Goal: Task Accomplishment & Management: Complete application form

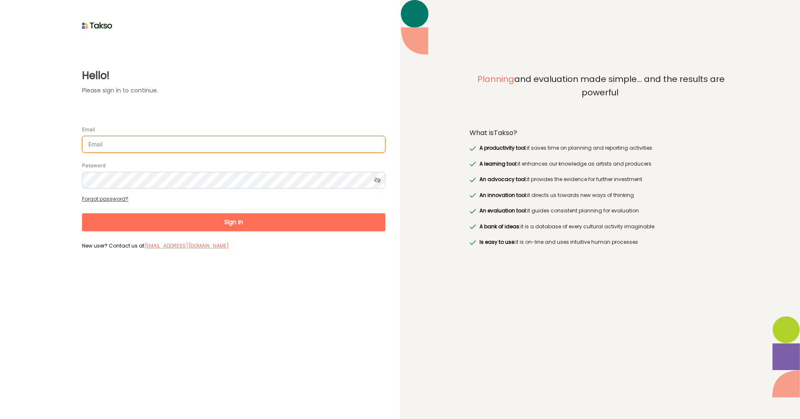
click at [191, 143] on input "Email" at bounding box center [233, 144] width 303 height 17
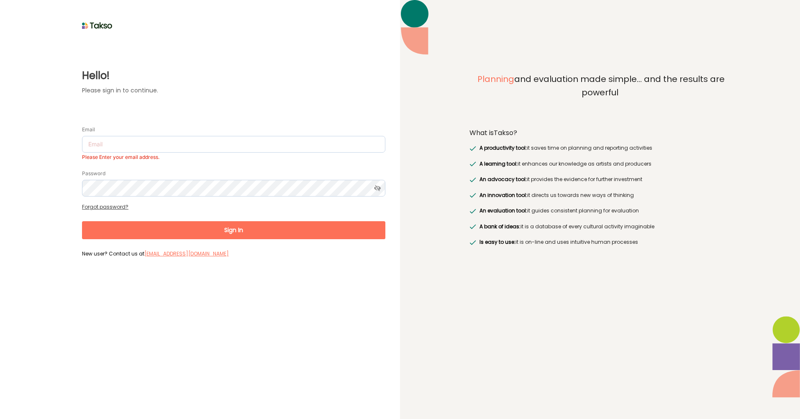
click at [210, 73] on label "Hello!" at bounding box center [233, 75] width 303 height 15
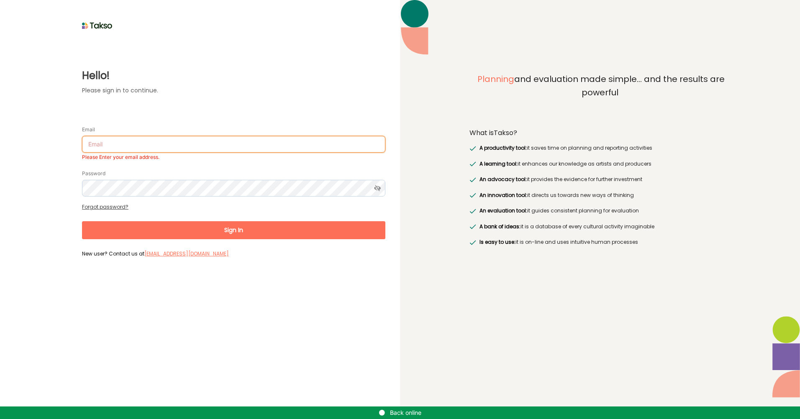
click at [107, 149] on input "Email" at bounding box center [233, 144] width 303 height 17
type input "[EMAIL_ADDRESS][DOMAIN_NAME]"
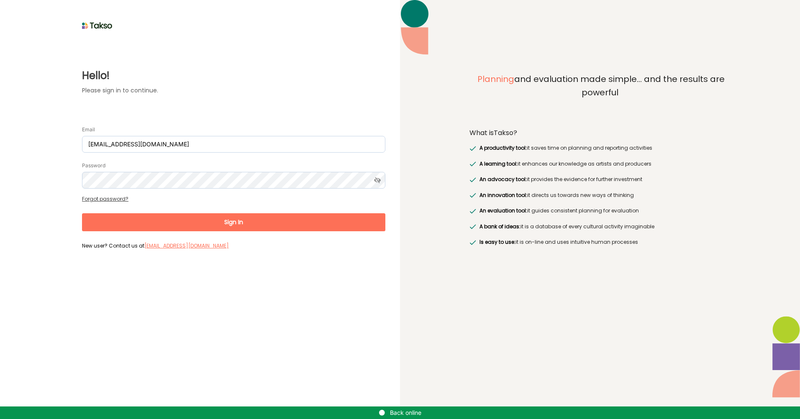
click at [215, 67] on div "Hello! Please sign in to continue. Email EmilyP@brimbank.vic.gov.au Password Fo…" at bounding box center [200, 142] width 371 height 221
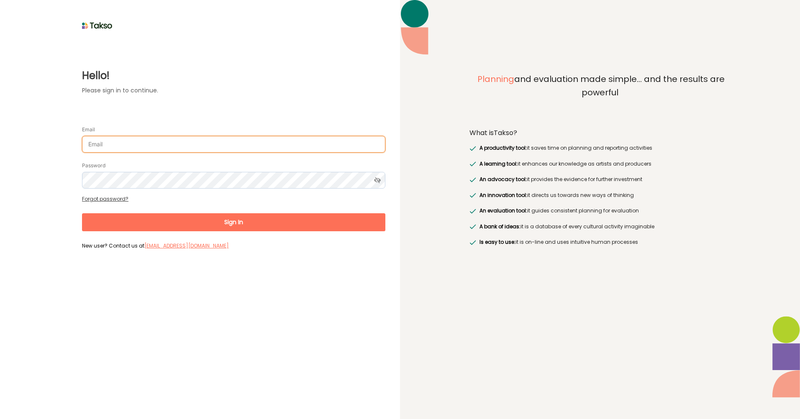
click at [99, 146] on input "Email" at bounding box center [233, 144] width 303 height 17
type input "[EMAIL_ADDRESS][DOMAIN_NAME]"
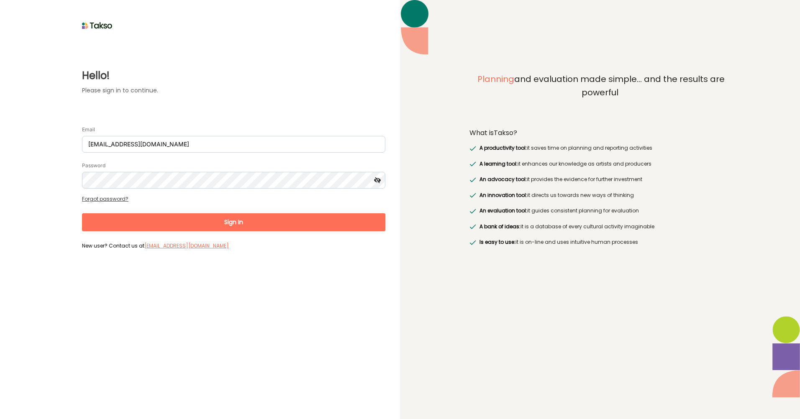
click at [379, 179] on icon at bounding box center [377, 180] width 15 height 17
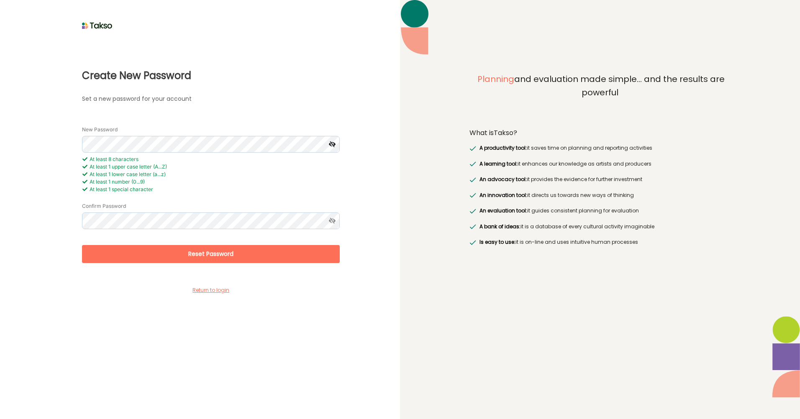
click at [331, 146] on icon at bounding box center [331, 144] width 15 height 17
click at [27, 135] on div "Create New Password Set a new password for your account New Password At least 8…" at bounding box center [200, 164] width 371 height 265
click at [328, 221] on icon at bounding box center [331, 221] width 15 height 17
click at [248, 255] on button "Reset Password" at bounding box center [211, 254] width 258 height 18
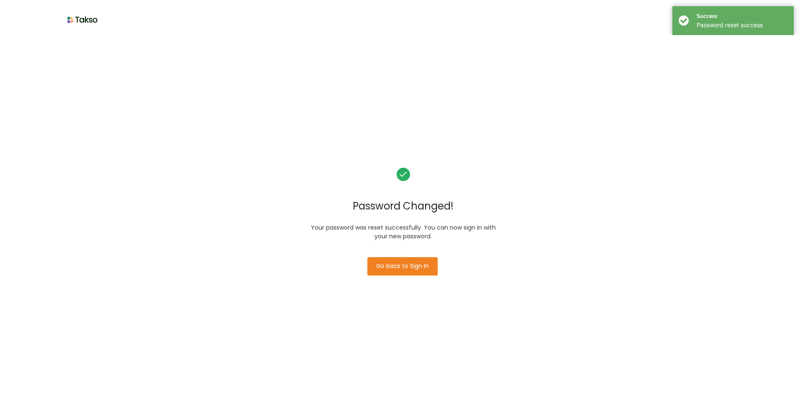
click at [401, 264] on button "Go back to Sign In" at bounding box center [402, 266] width 70 height 18
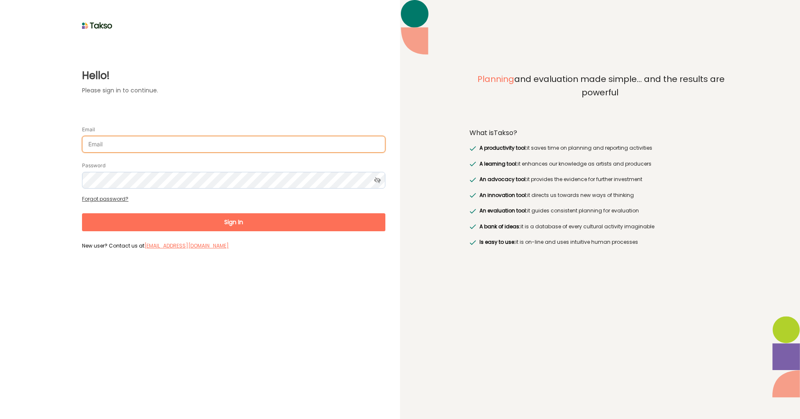
click at [114, 139] on input "Email" at bounding box center [233, 144] width 303 height 17
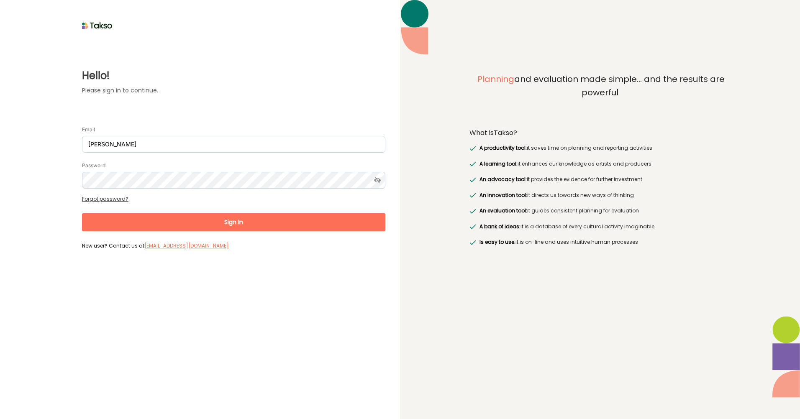
type input "[EMAIL_ADDRESS][DOMAIN_NAME]"
click at [377, 179] on icon at bounding box center [377, 180] width 15 height 17
click at [200, 229] on button "Sign In" at bounding box center [233, 222] width 303 height 18
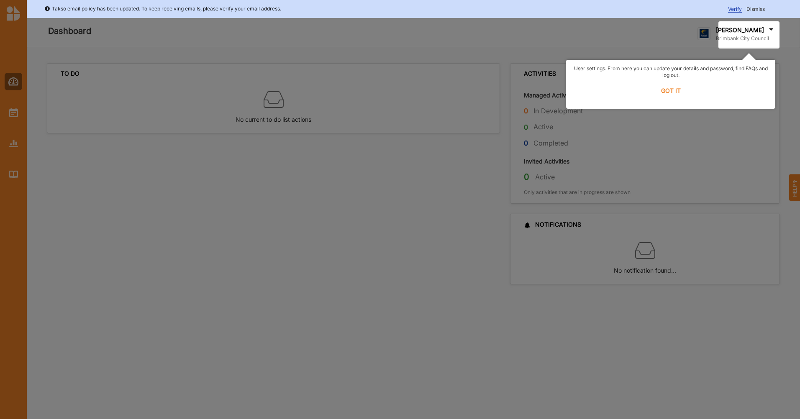
click at [680, 86] on label "GOT IT" at bounding box center [671, 91] width 198 height 18
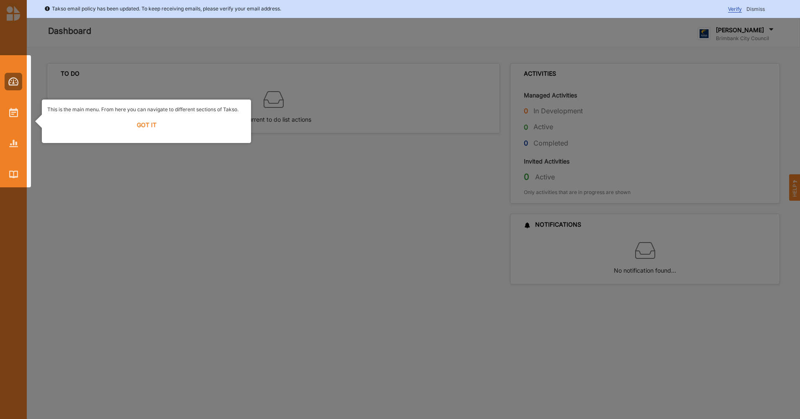
click at [157, 127] on label "GOT IT" at bounding box center [146, 125] width 198 height 18
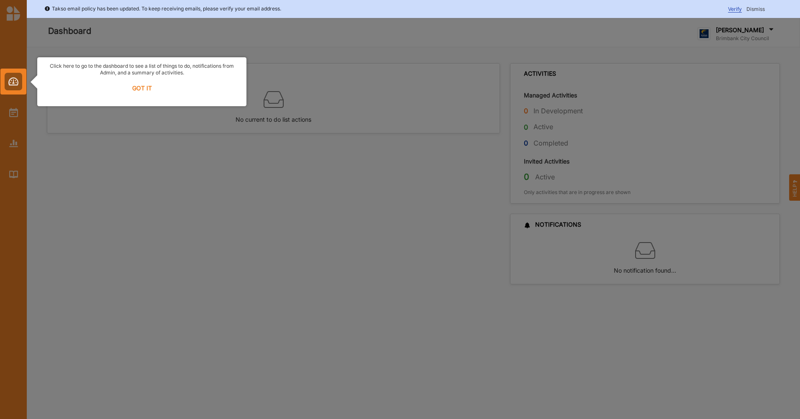
click at [140, 87] on label "GOT IT" at bounding box center [142, 88] width 198 height 18
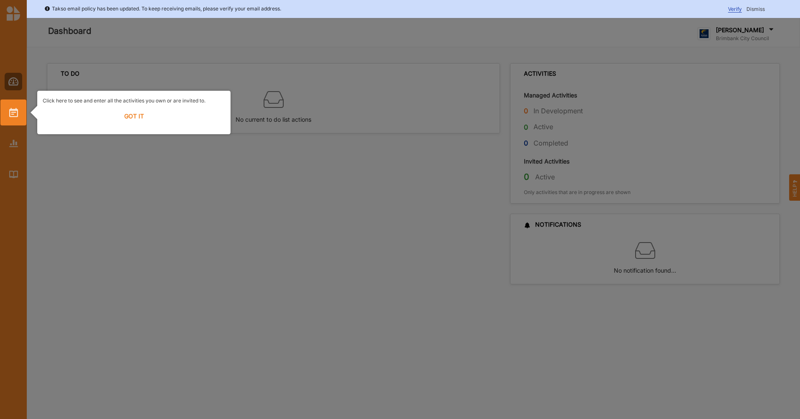
click at [139, 116] on label "GOT IT" at bounding box center [134, 116] width 182 height 18
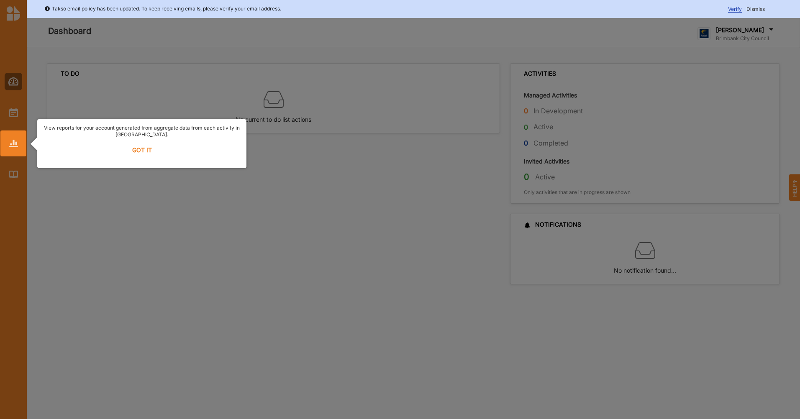
click at [145, 148] on label "GOT IT" at bounding box center [142, 150] width 198 height 18
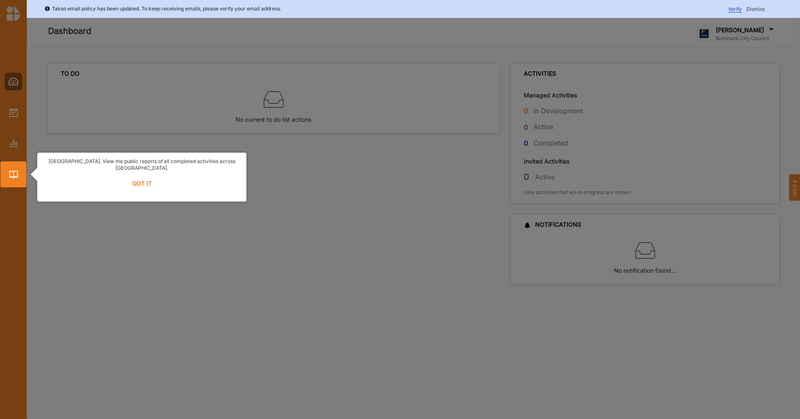
click at [142, 174] on label "GOT IT" at bounding box center [142, 183] width 198 height 18
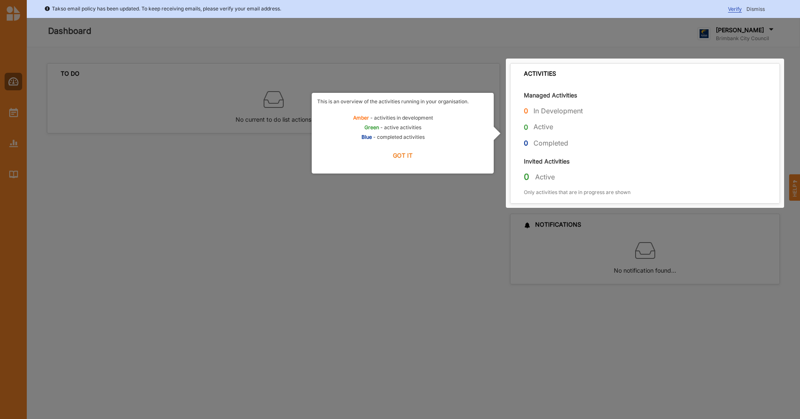
click at [405, 160] on label "GOT IT" at bounding box center [402, 155] width 171 height 18
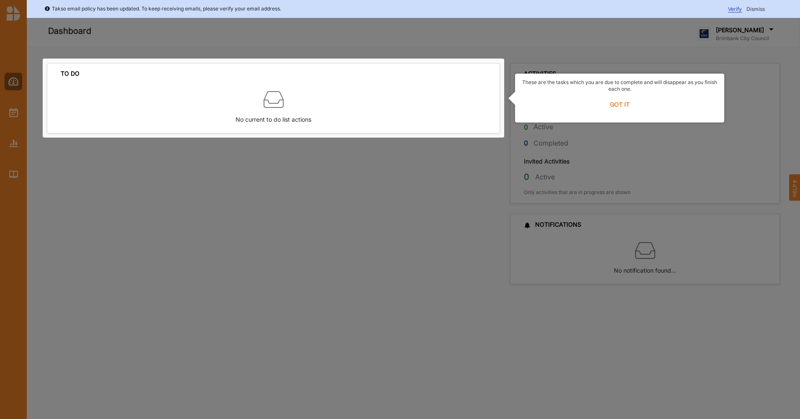
click at [626, 102] on label "GOT IT" at bounding box center [620, 104] width 198 height 18
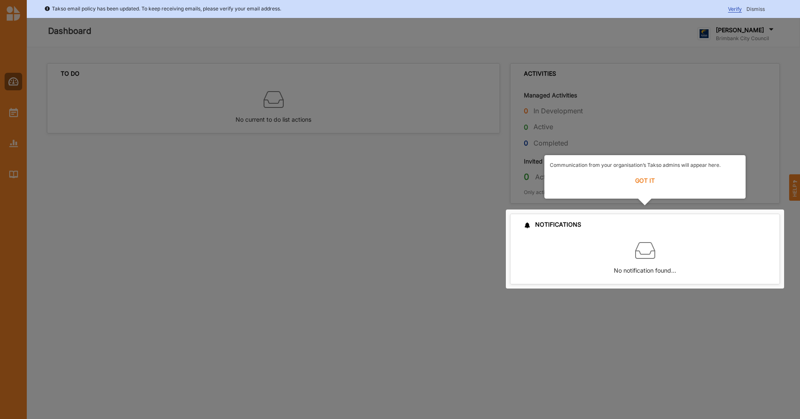
click at [643, 186] on label "GOT IT" at bounding box center [645, 181] width 190 height 18
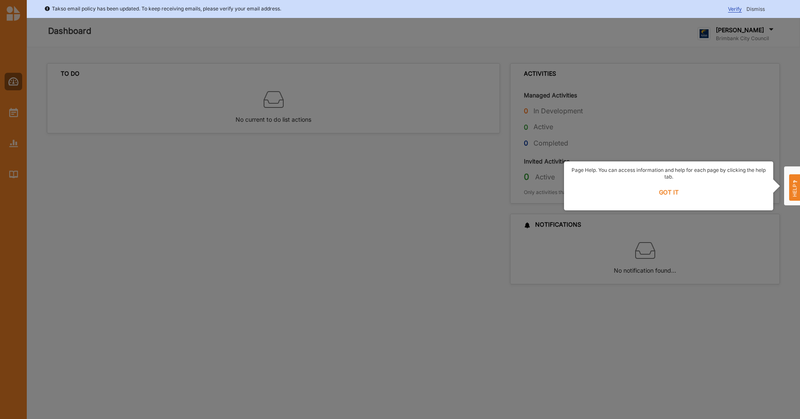
click at [675, 195] on label "GOT IT" at bounding box center [668, 192] width 198 height 18
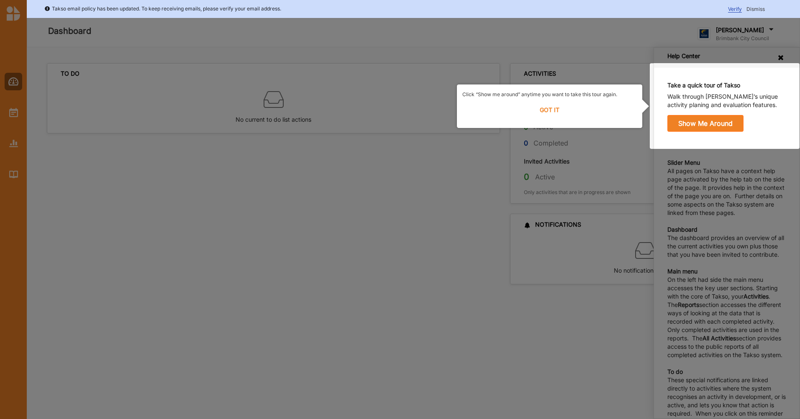
click at [554, 110] on label "GOT IT" at bounding box center [549, 110] width 174 height 18
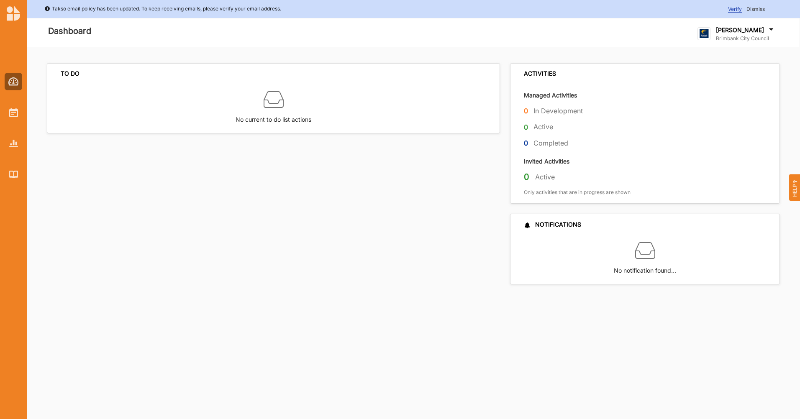
click at [402, 261] on div "TO DO No current to do list actions" at bounding box center [276, 173] width 458 height 221
click at [10, 111] on img at bounding box center [13, 112] width 9 height 9
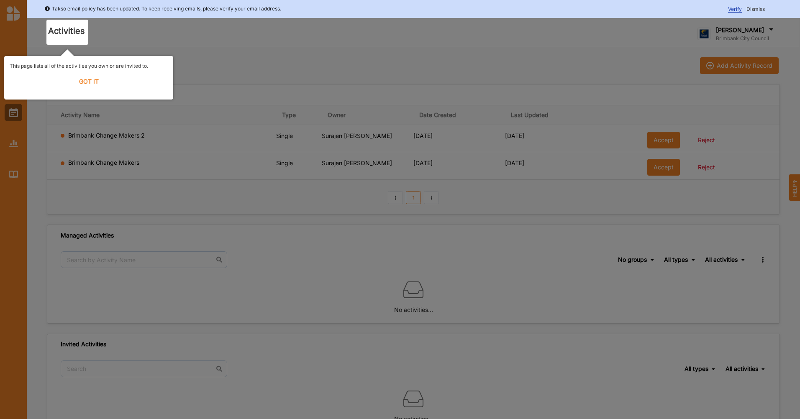
click at [82, 85] on label "GOT IT" at bounding box center [89, 81] width 158 height 18
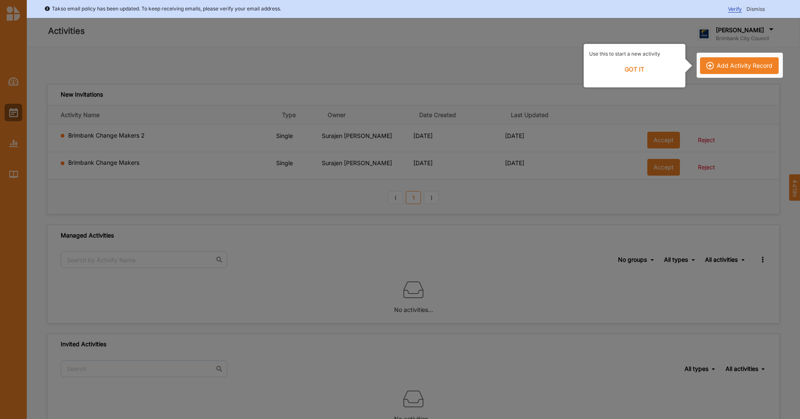
click at [633, 69] on label "GOT IT" at bounding box center [634, 69] width 91 height 18
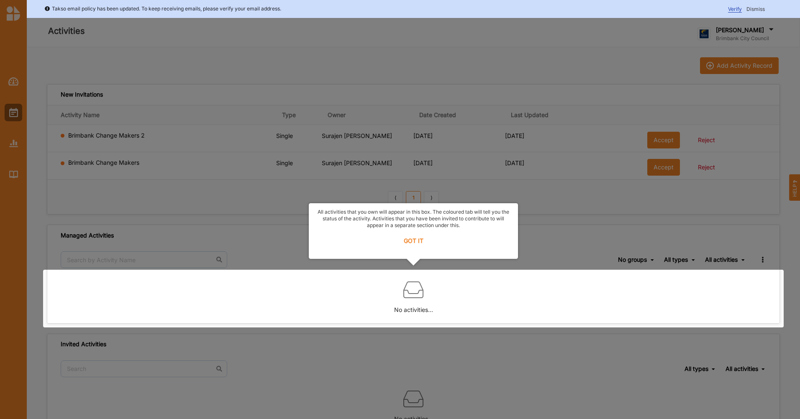
click at [409, 237] on label "GOT IT" at bounding box center [413, 241] width 198 height 18
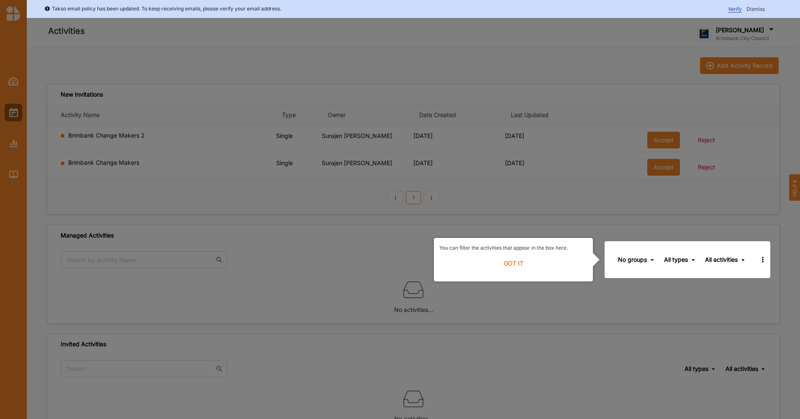
click at [506, 260] on label "GOT IT" at bounding box center [513, 263] width 148 height 18
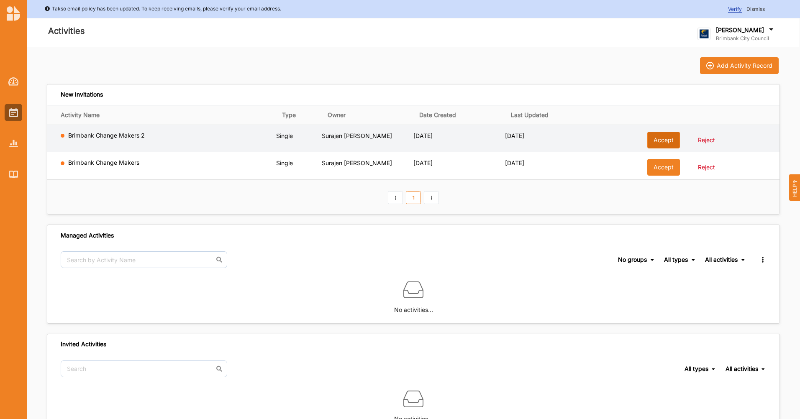
click at [664, 143] on button "Accept" at bounding box center [663, 140] width 33 height 17
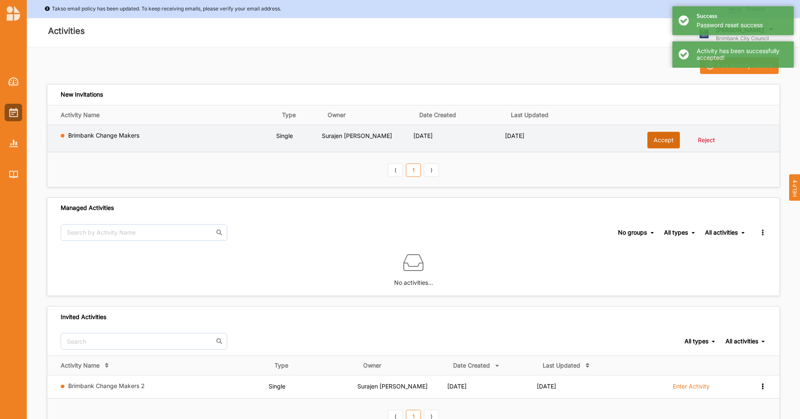
click at [659, 144] on button "Accept" at bounding box center [663, 140] width 33 height 17
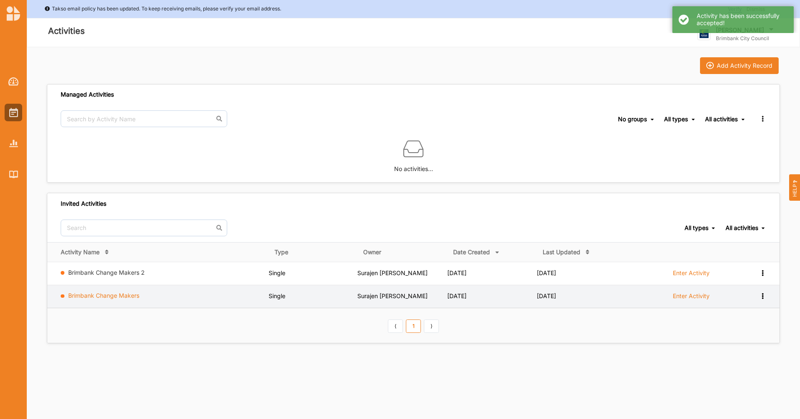
click at [94, 295] on link "Brimbank Change Makers" at bounding box center [103, 295] width 71 height 7
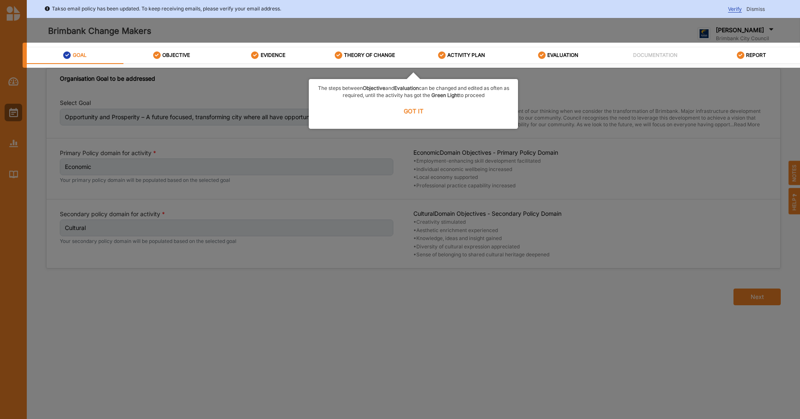
click at [413, 111] on label "GOT IT" at bounding box center [413, 111] width 198 height 18
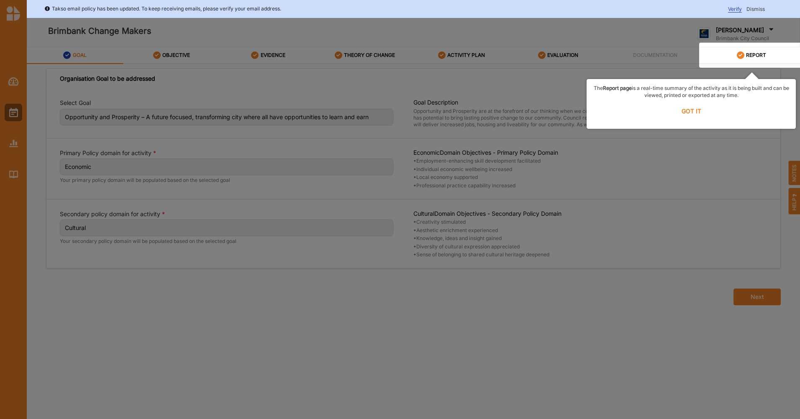
click at [699, 112] on label "GOT IT" at bounding box center [691, 111] width 198 height 18
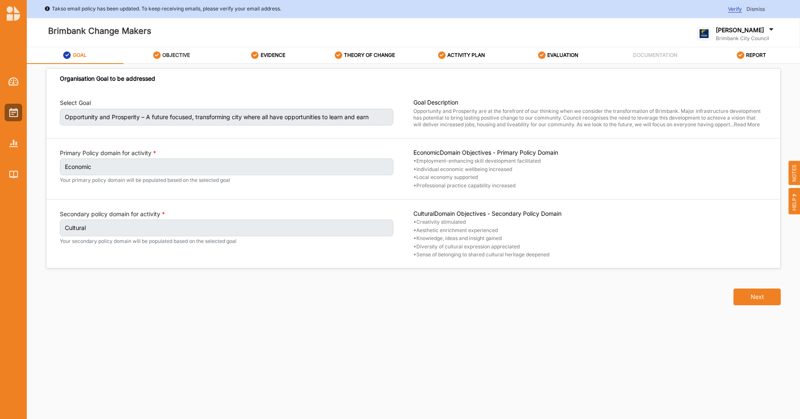
click at [188, 56] on label "OBJECTIVE" at bounding box center [176, 55] width 28 height 7
select select "10"
select select "3"
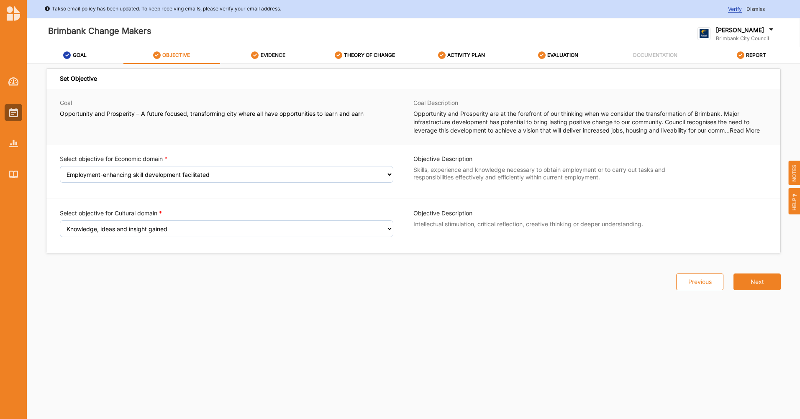
click at [273, 58] on label "EVIDENCE" at bounding box center [273, 55] width 25 height 7
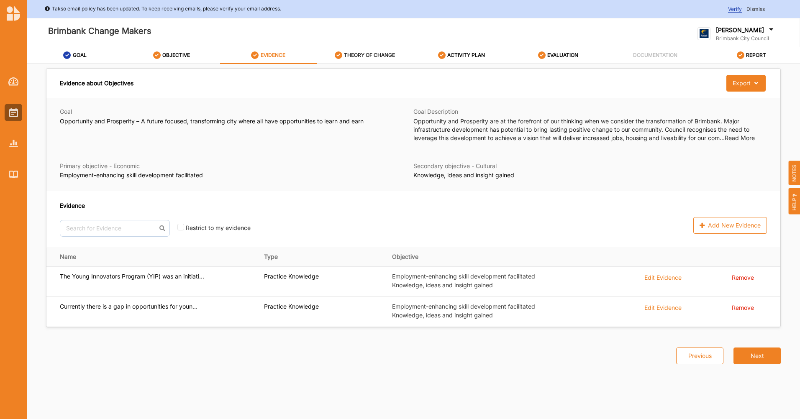
click at [347, 55] on label "THEORY OF CHANGE" at bounding box center [369, 55] width 51 height 7
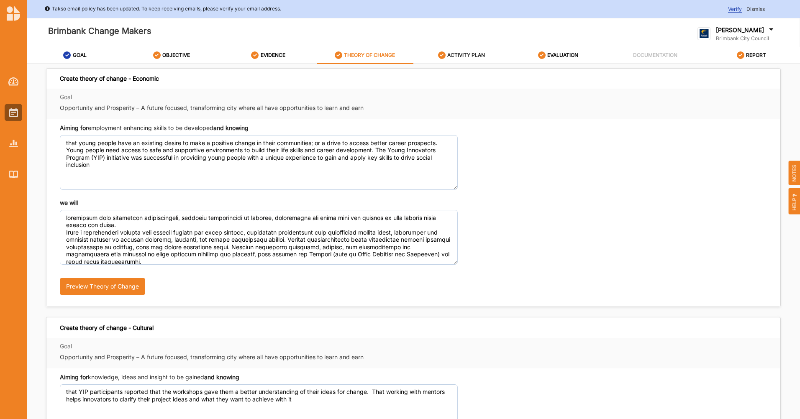
click at [465, 55] on label "ACTIVITY PLAN" at bounding box center [466, 55] width 38 height 7
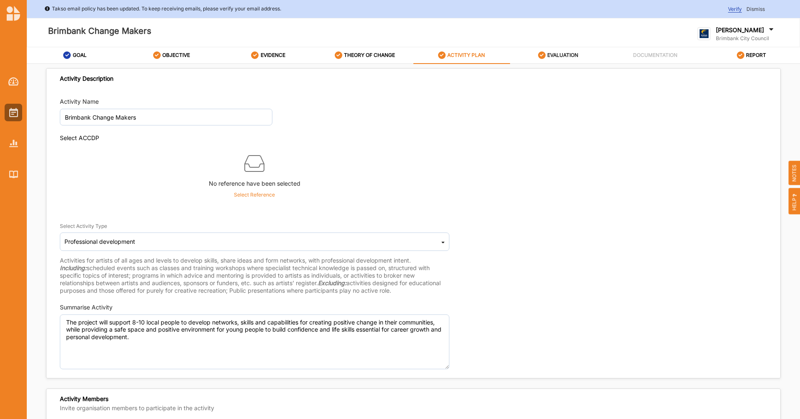
click at [553, 54] on label "EVALUATION" at bounding box center [562, 55] width 31 height 7
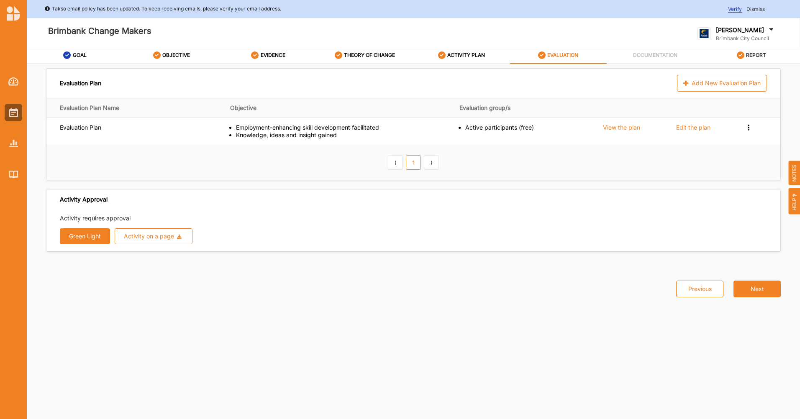
click at [747, 56] on label "REPORT" at bounding box center [756, 55] width 20 height 7
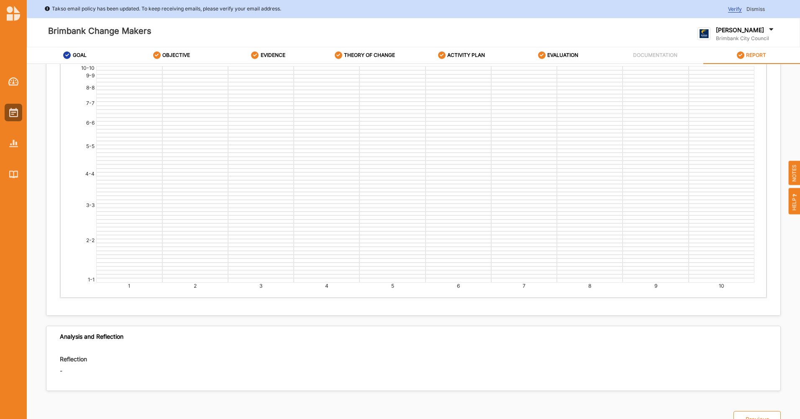
scroll to position [1528, 0]
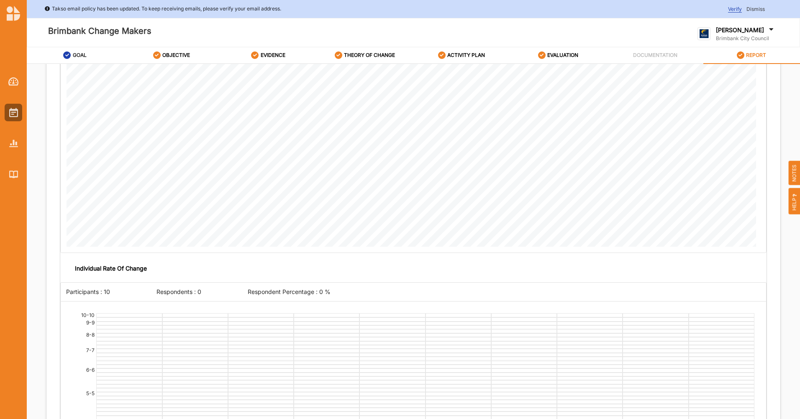
click at [80, 49] on div "GOAL" at bounding box center [74, 55] width 23 height 15
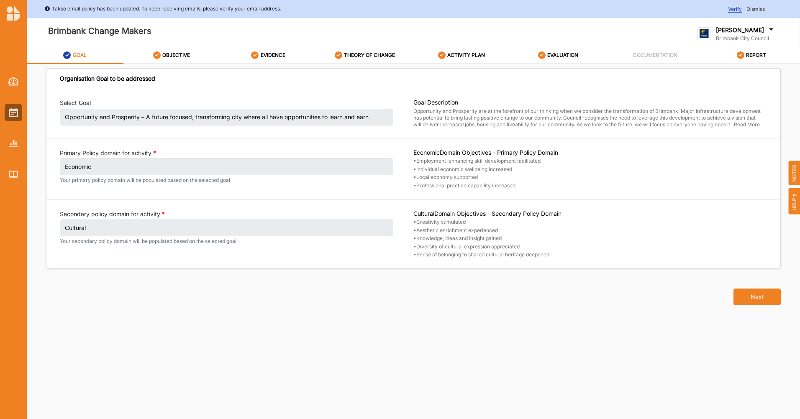
click at [793, 198] on span "HELP" at bounding box center [795, 201] width 12 height 26
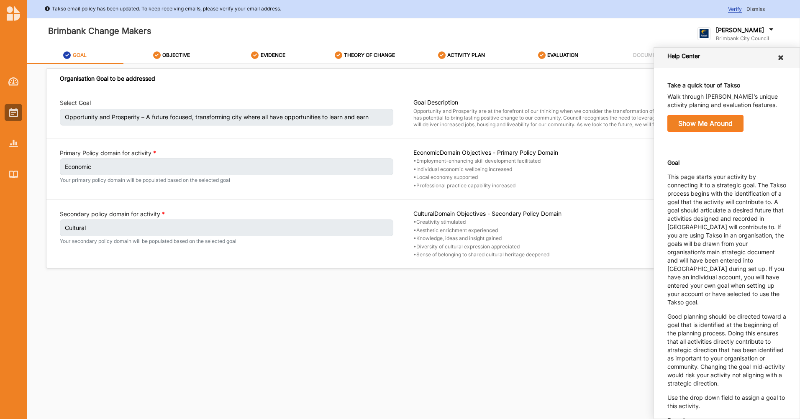
click at [778, 59] on icon at bounding box center [781, 57] width 8 height 7
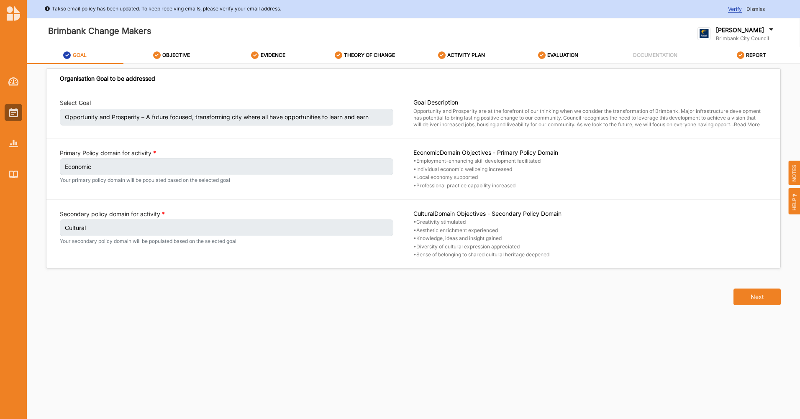
click at [792, 175] on span "NOTES" at bounding box center [795, 173] width 12 height 25
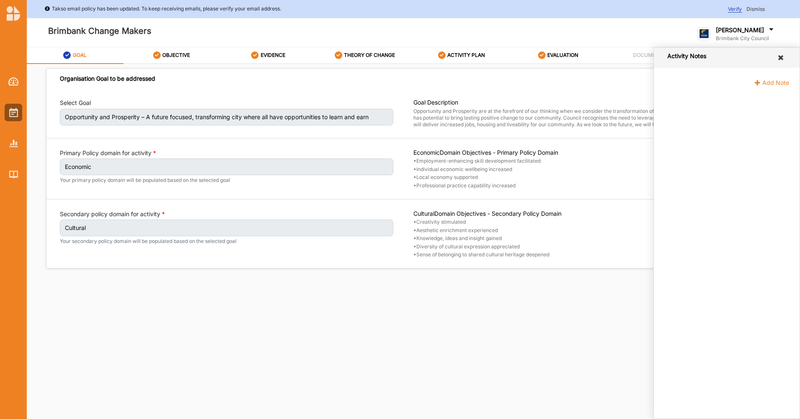
click at [782, 56] on icon at bounding box center [781, 57] width 8 height 7
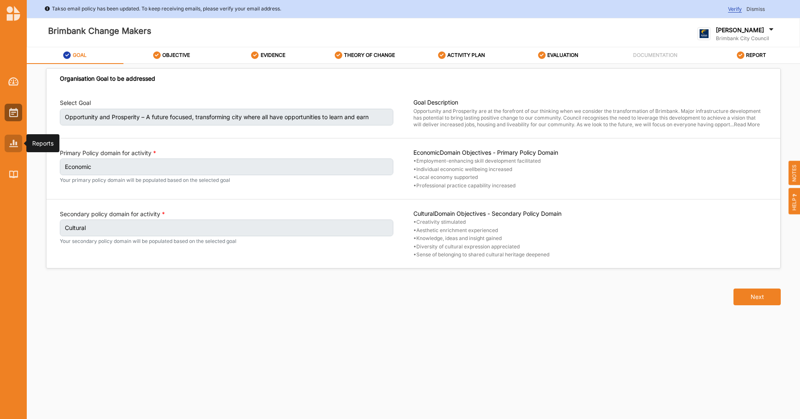
click at [16, 149] on div at bounding box center [14, 144] width 18 height 18
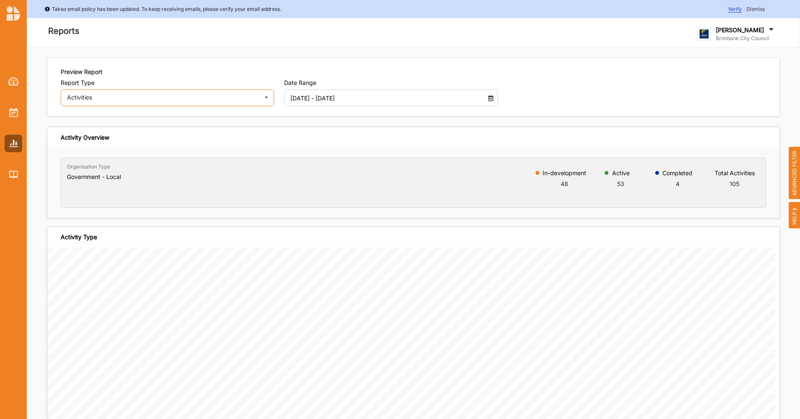
click at [195, 100] on div "Activities" at bounding box center [162, 98] width 191 height 6
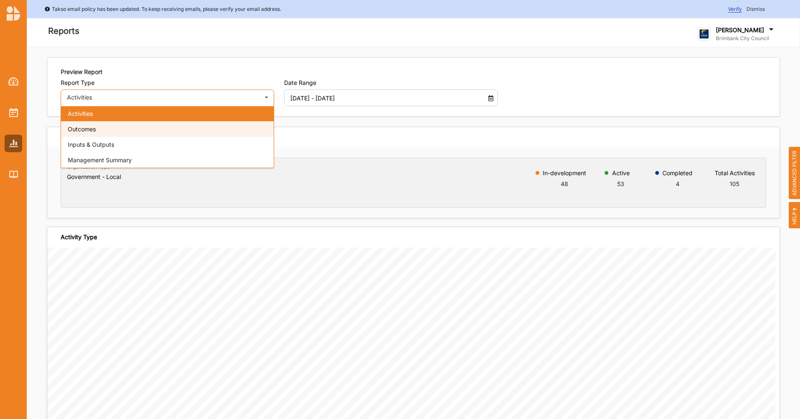
click at [167, 128] on div "Outcomes" at bounding box center [167, 128] width 213 height 15
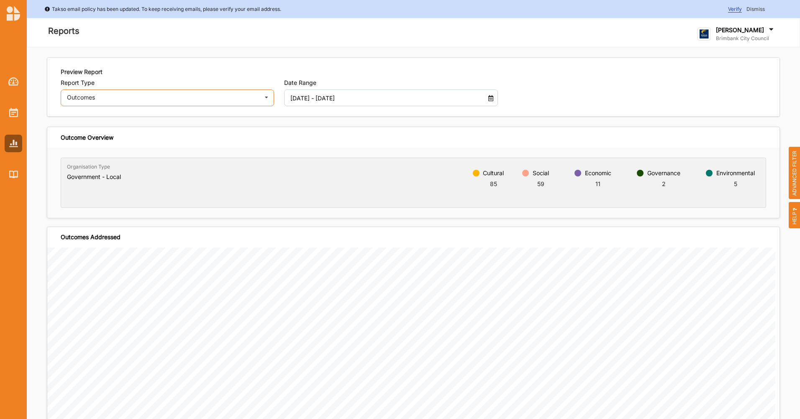
click at [183, 94] on div "Outcomes Activities Outcomes Inputs & Outputs Management Summary" at bounding box center [167, 98] width 213 height 17
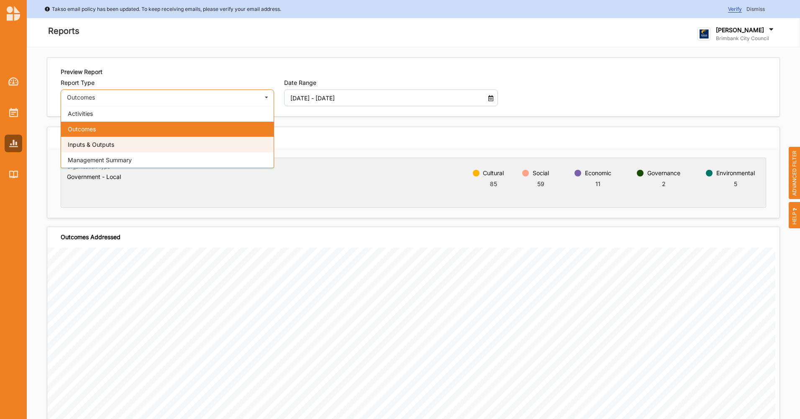
click at [157, 147] on div "Inputs & Outputs" at bounding box center [167, 144] width 213 height 15
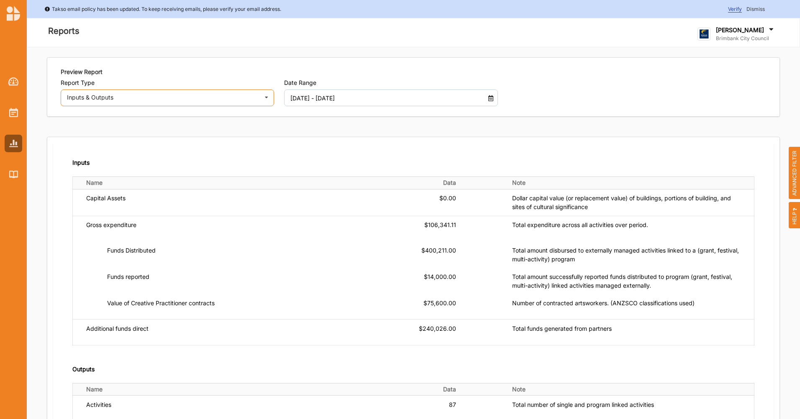
click at [125, 100] on div "Inputs & Outputs" at bounding box center [162, 98] width 191 height 6
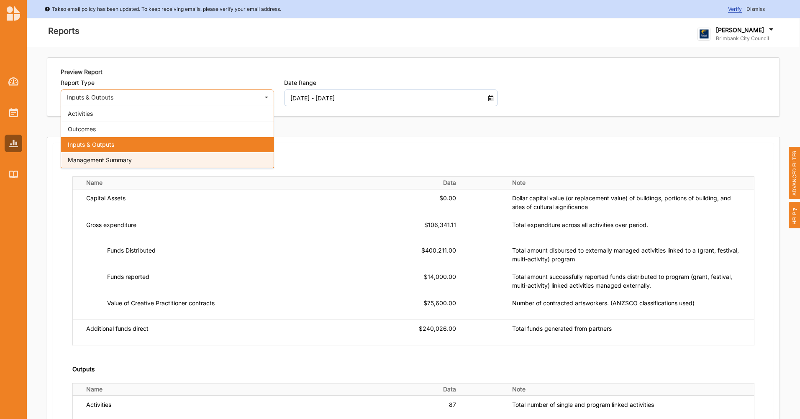
click at [112, 158] on span "Management Summary" at bounding box center [100, 159] width 64 height 7
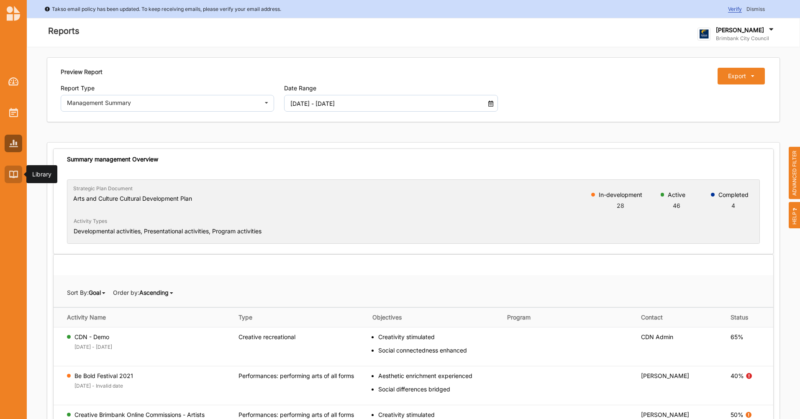
click at [8, 178] on div at bounding box center [14, 175] width 18 height 18
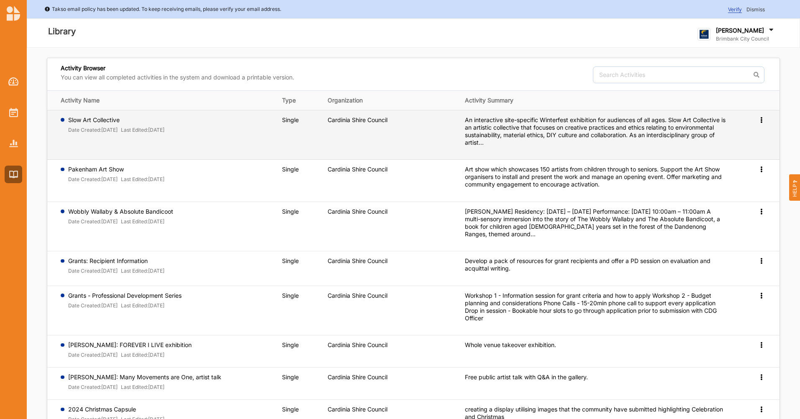
click at [761, 121] on icon at bounding box center [761, 119] width 7 height 6
click at [752, 137] on link "Preview" at bounding box center [748, 134] width 36 height 16
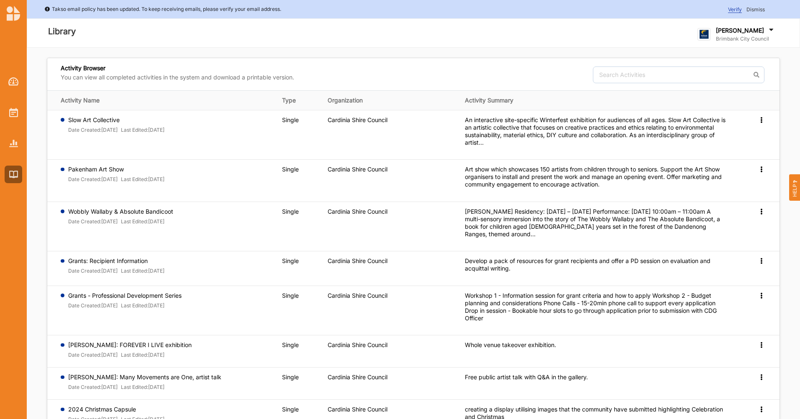
click at [732, 8] on span "Verify" at bounding box center [735, 9] width 14 height 7
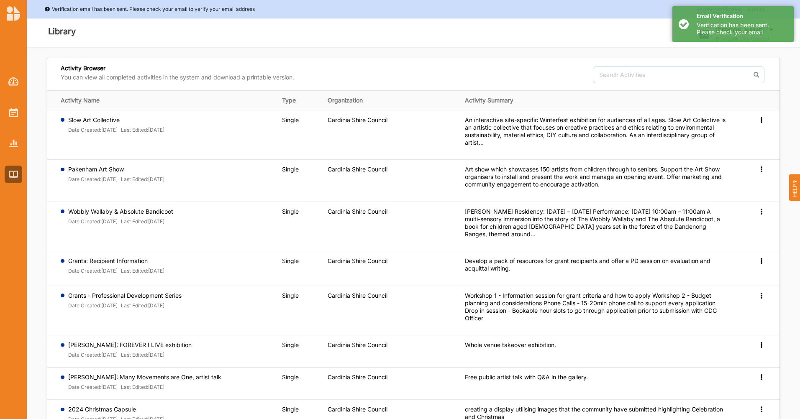
click at [497, 65] on div "Activity Browser You can view all completed activities in the system and downlo…" at bounding box center [413, 74] width 732 height 32
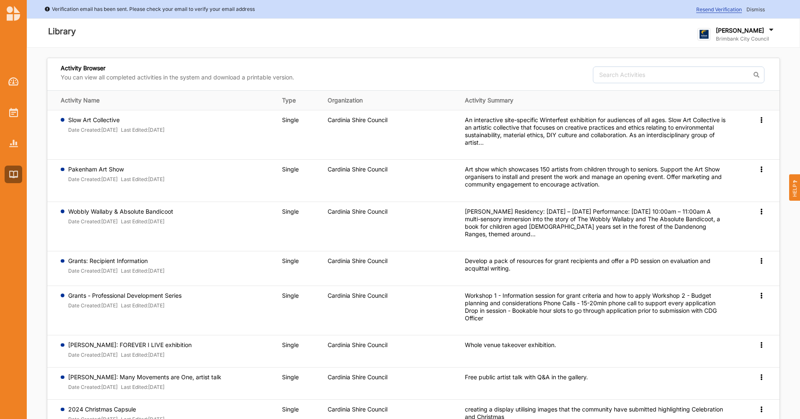
click at [767, 30] on icon at bounding box center [771, 30] width 8 height 9
click at [734, 94] on div "User Profile" at bounding box center [741, 87] width 86 height 17
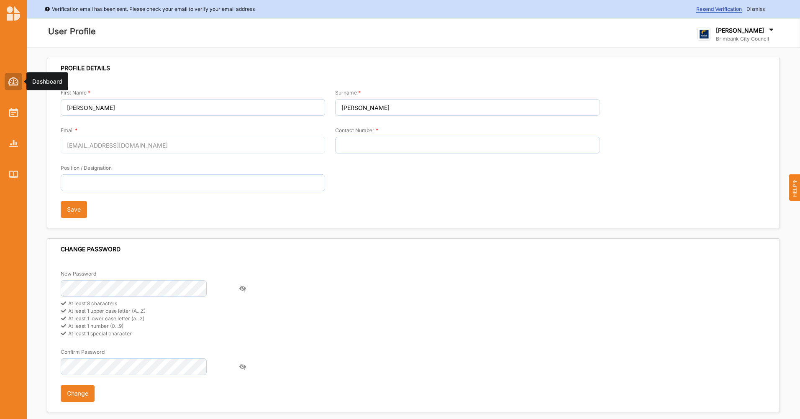
click at [8, 80] on img at bounding box center [13, 81] width 10 height 8
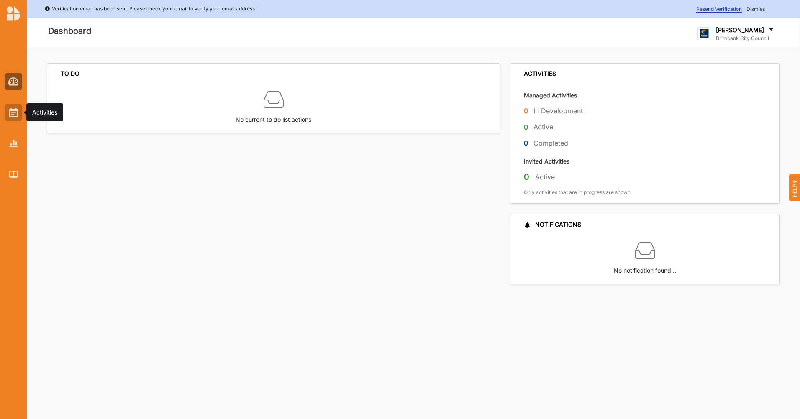
click at [18, 110] on div at bounding box center [14, 113] width 18 height 18
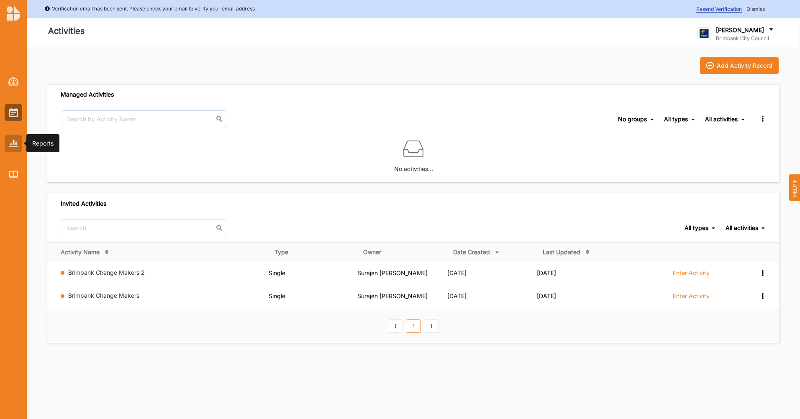
click at [18, 147] on div at bounding box center [14, 144] width 18 height 18
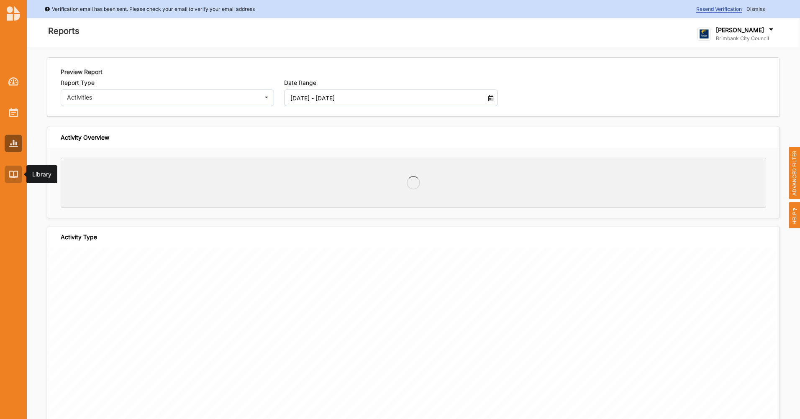
click at [11, 169] on div at bounding box center [14, 175] width 18 height 18
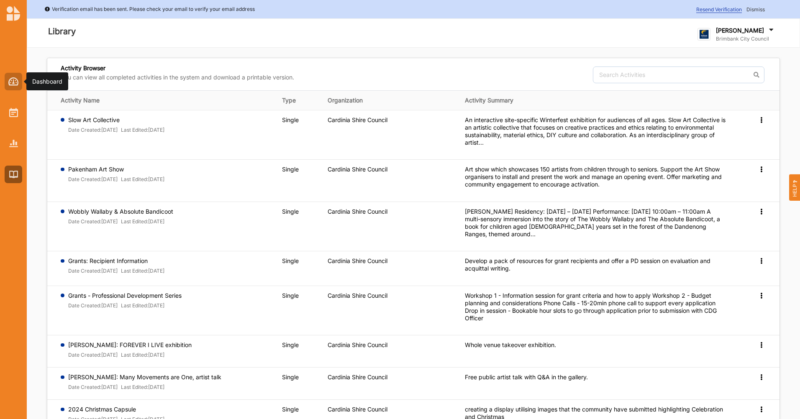
click at [16, 83] on img at bounding box center [13, 81] width 10 height 8
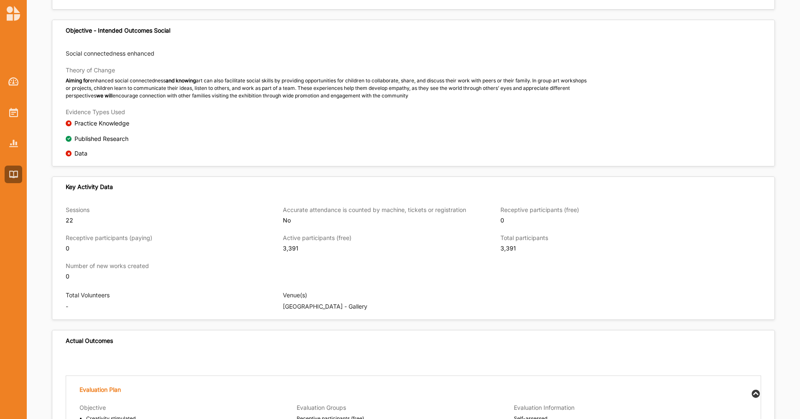
scroll to position [369, 0]
